Goal: Communication & Community: Participate in discussion

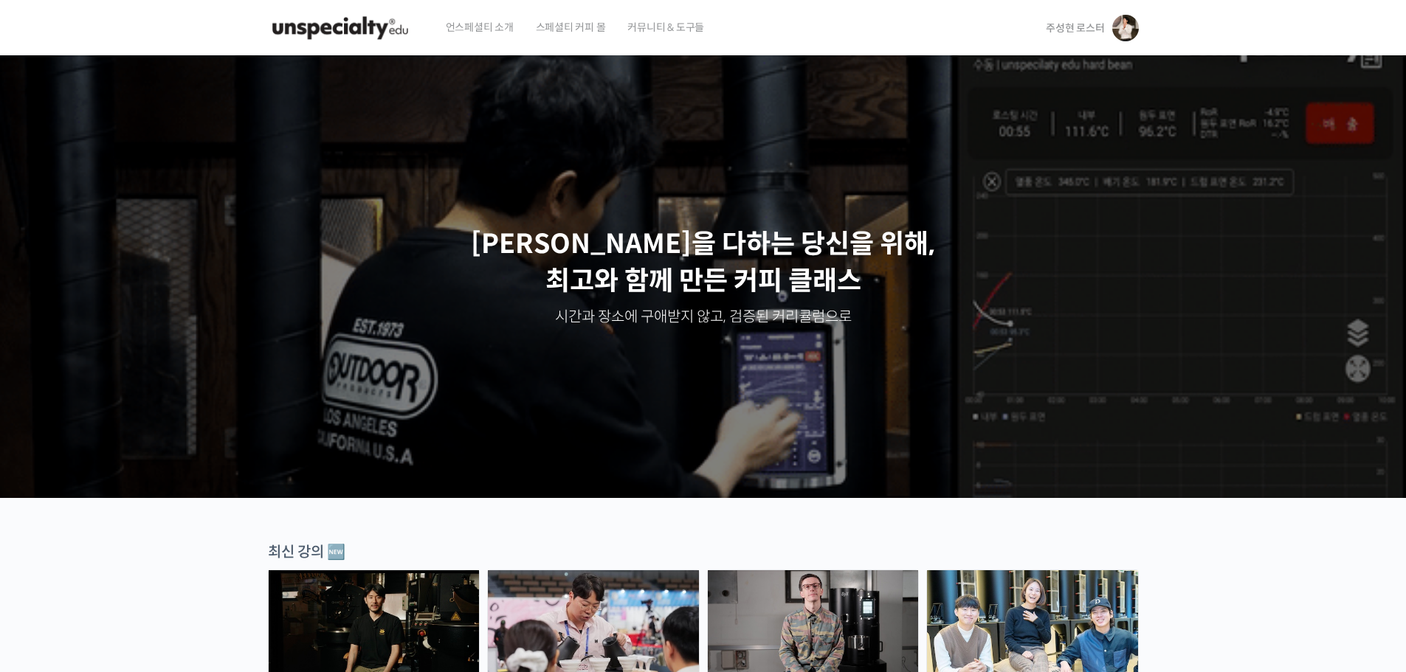
click at [1070, 25] on span "주성현 로스터" at bounding box center [1075, 27] width 58 height 13
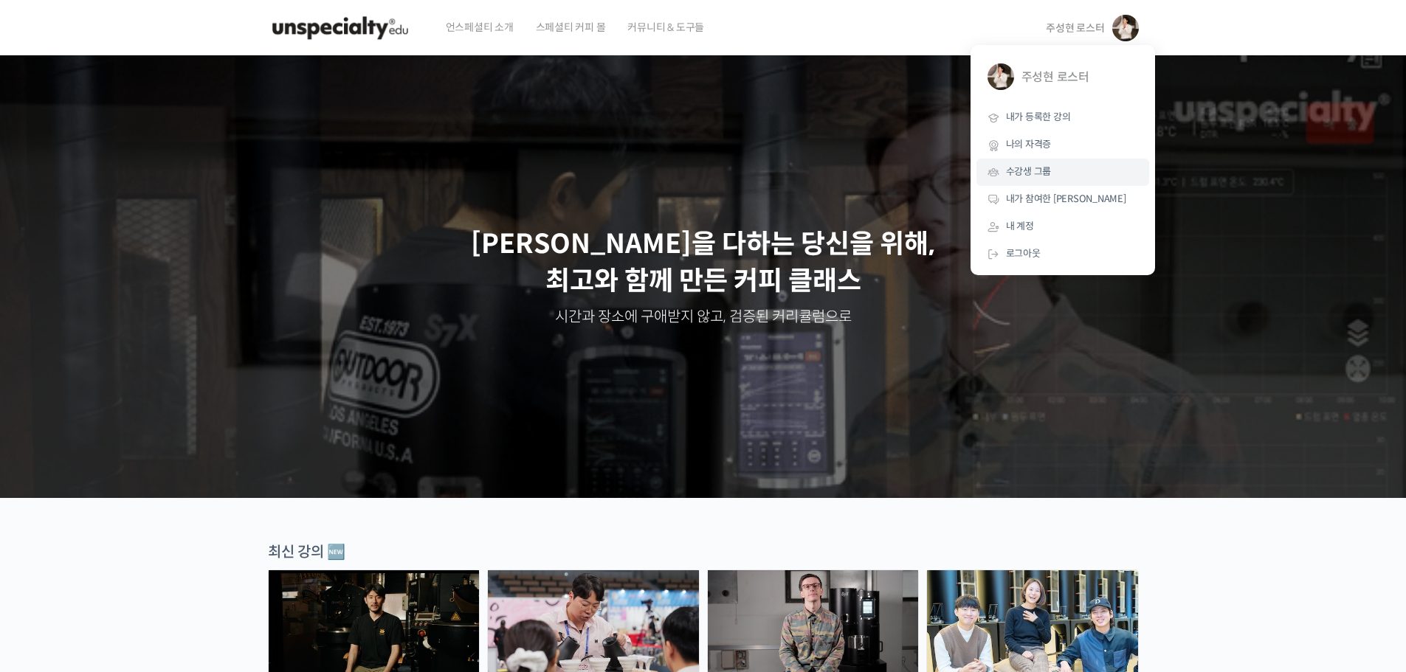
click at [1042, 171] on span "수강생 그룹" at bounding box center [1029, 171] width 46 height 13
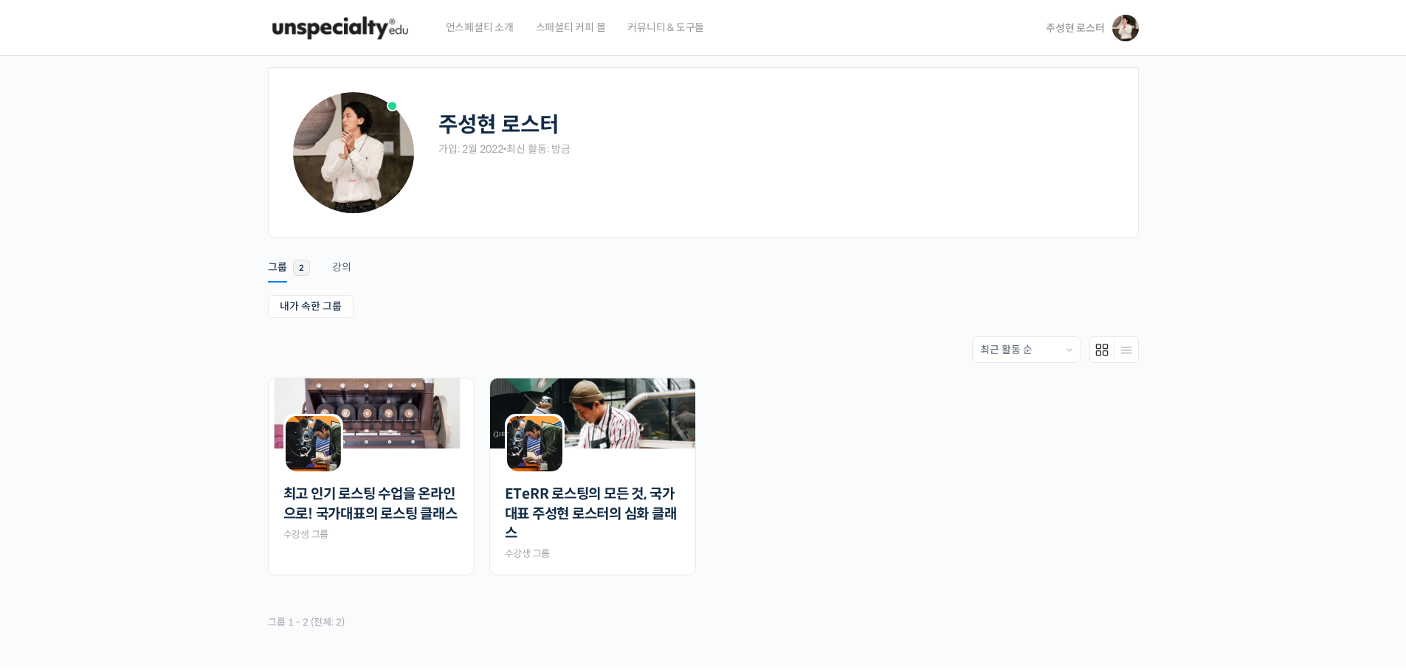
click at [142, 249] on div "주성현 로스터 가입: 2월 2022 • 최신 활동: 방금 Remove Connection Are you sure you want to remo…" at bounding box center [703, 361] width 1406 height 610
click at [405, 509] on link "최고 인기 로스팅 수업을 온라인으로! 국가대표의 로스팅 클래스" at bounding box center [371, 504] width 176 height 39
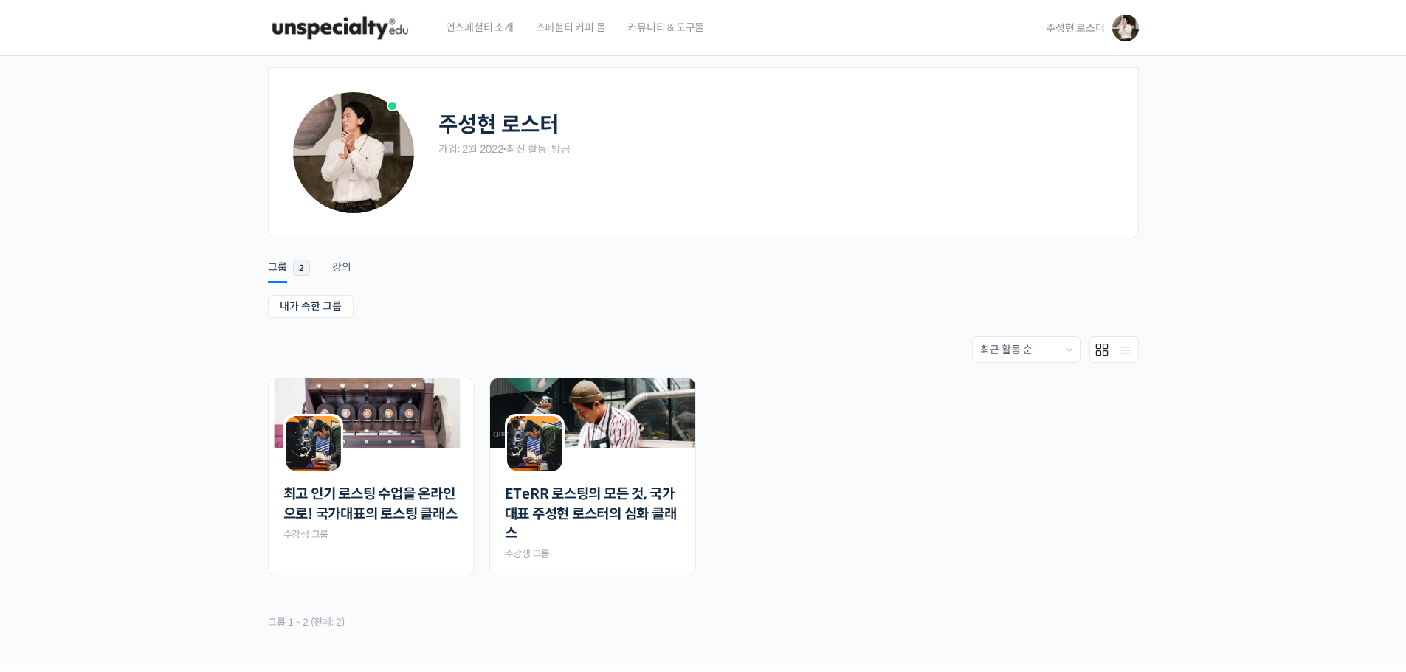
click at [184, 236] on div "주성현 로스터 가입: 2월 2022 • 최신 활동: 방금 Remove Connection Are you sure you want to remo…" at bounding box center [703, 361] width 1406 height 610
